Goal: Transaction & Acquisition: Purchase product/service

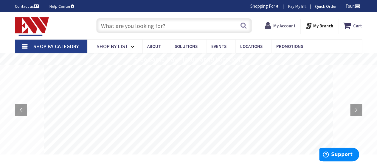
click at [280, 25] on strong "My Account" at bounding box center [285, 26] width 22 height 6
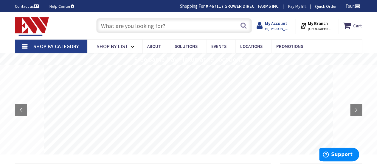
type input "[STREET_ADDRESS]"
click at [282, 25] on strong "My Account" at bounding box center [276, 24] width 22 height 6
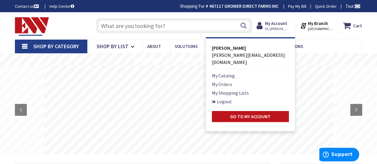
click at [230, 81] on link "My Orders" at bounding box center [222, 84] width 20 height 7
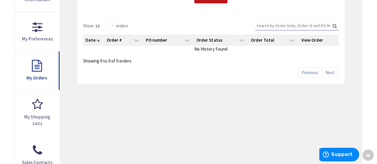
scroll to position [149, 0]
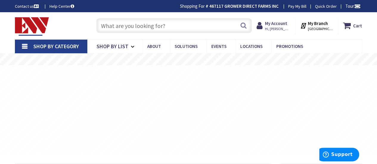
click at [115, 22] on input "text" at bounding box center [174, 25] width 156 height 15
paste input "AFC 2308-60-00 10AWG 3C PARKING DECK CABLE"
type input "AFC 2308-60-00 10AWG 3C PARKING DECK CABLE"
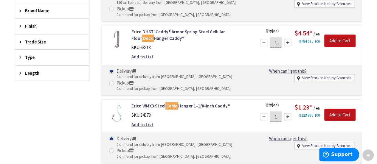
scroll to position [359, 0]
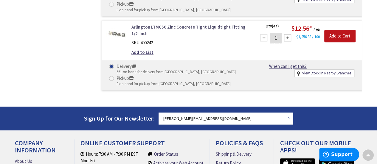
click at [166, 26] on link "Arlington LTMC50 Zinc Concrete Tight Liquidtight Fitting 1/2-Inch" at bounding box center [191, 30] width 118 height 13
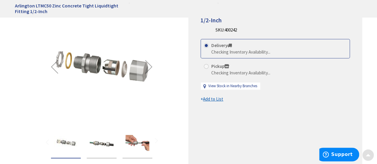
scroll to position [90, 0]
